Goal: Use online tool/utility

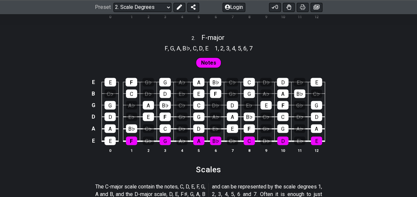
scroll to position [558, 0]
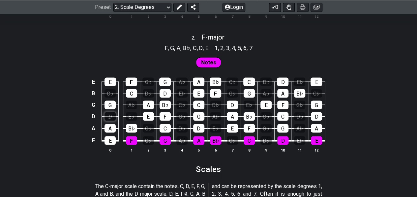
click at [114, 115] on div "D" at bounding box center [110, 116] width 11 height 9
click at [111, 126] on div "A" at bounding box center [110, 128] width 11 height 9
click at [111, 117] on div "D" at bounding box center [110, 116] width 11 height 9
click at [110, 125] on div "A" at bounding box center [110, 128] width 11 height 9
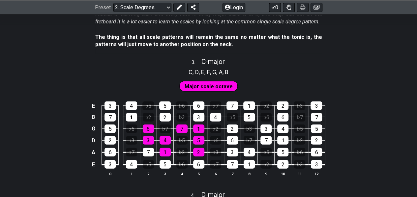
scroll to position [782, 0]
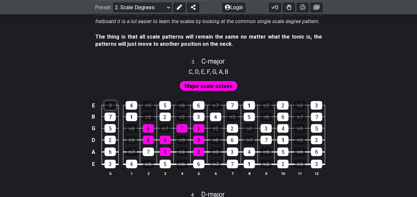
click at [111, 104] on div "3" at bounding box center [111, 105] width 12 height 9
click at [108, 104] on div "3" at bounding box center [111, 105] width 12 height 9
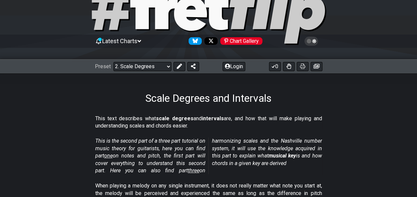
scroll to position [0, 0]
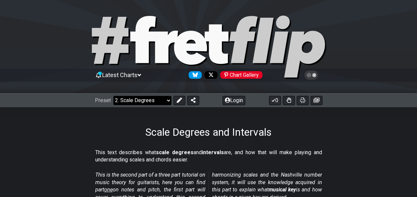
click at [166, 102] on select "Welcome to #fretflip! Initial Preset Custom Preset Minor Pentatonic Major Penta…" at bounding box center [142, 100] width 58 height 9
click at [113, 96] on select "Welcome to #fretflip! Initial Preset Custom Preset Minor Pentatonic Major Penta…" at bounding box center [142, 100] width 58 height 9
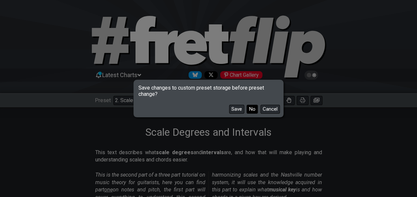
click at [251, 107] on button "No" at bounding box center [252, 109] width 11 height 9
select select "/welcome"
select select "C"
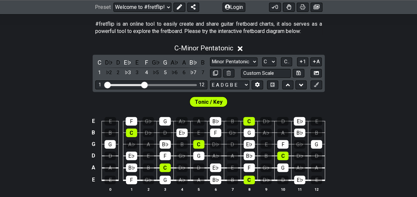
scroll to position [129, 0]
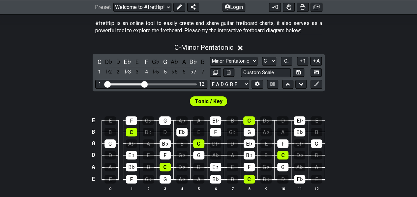
click at [209, 100] on span "Tonic / Key" at bounding box center [209, 102] width 28 height 10
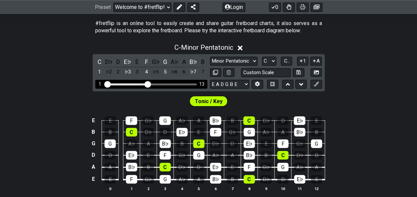
click at [147, 84] on input "Visible fret range" at bounding box center [152, 84] width 94 height 0
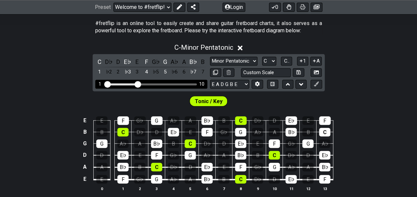
drag, startPoint x: 147, startPoint y: 85, endPoint x: 137, endPoint y: 85, distance: 10.6
click at [137, 84] on input "Visible fret range" at bounding box center [152, 84] width 94 height 0
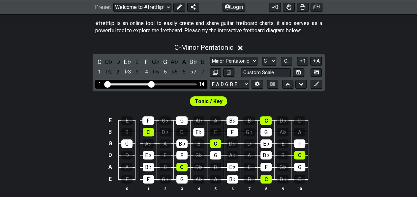
drag, startPoint x: 137, startPoint y: 85, endPoint x: 152, endPoint y: 85, distance: 15.8
click at [152, 84] on input "Visible fret range" at bounding box center [152, 84] width 94 height 0
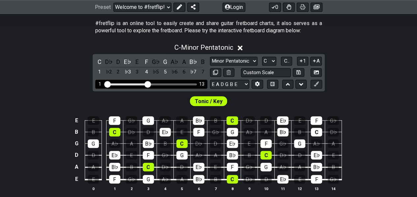
drag, startPoint x: 152, startPoint y: 85, endPoint x: 147, endPoint y: 85, distance: 5.6
click at [147, 84] on input "Visible fret range" at bounding box center [152, 84] width 94 height 0
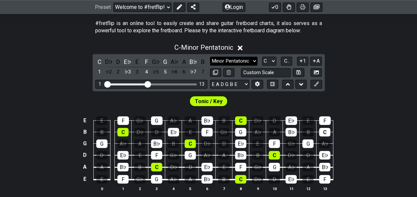
click at [247, 60] on select "Minor Pentatonic Click to edit Minor Pentatonic Major Pentatonic Minor Blues Ma…" at bounding box center [233, 61] width 47 height 9
select select "Minor Pentatonic"
click at [210, 57] on select "Minor Pentatonic Click to edit Minor Pentatonic Major Pentatonic Minor Blues Ma…" at bounding box center [233, 61] width 47 height 9
